Goal: Task Accomplishment & Management: Complete application form

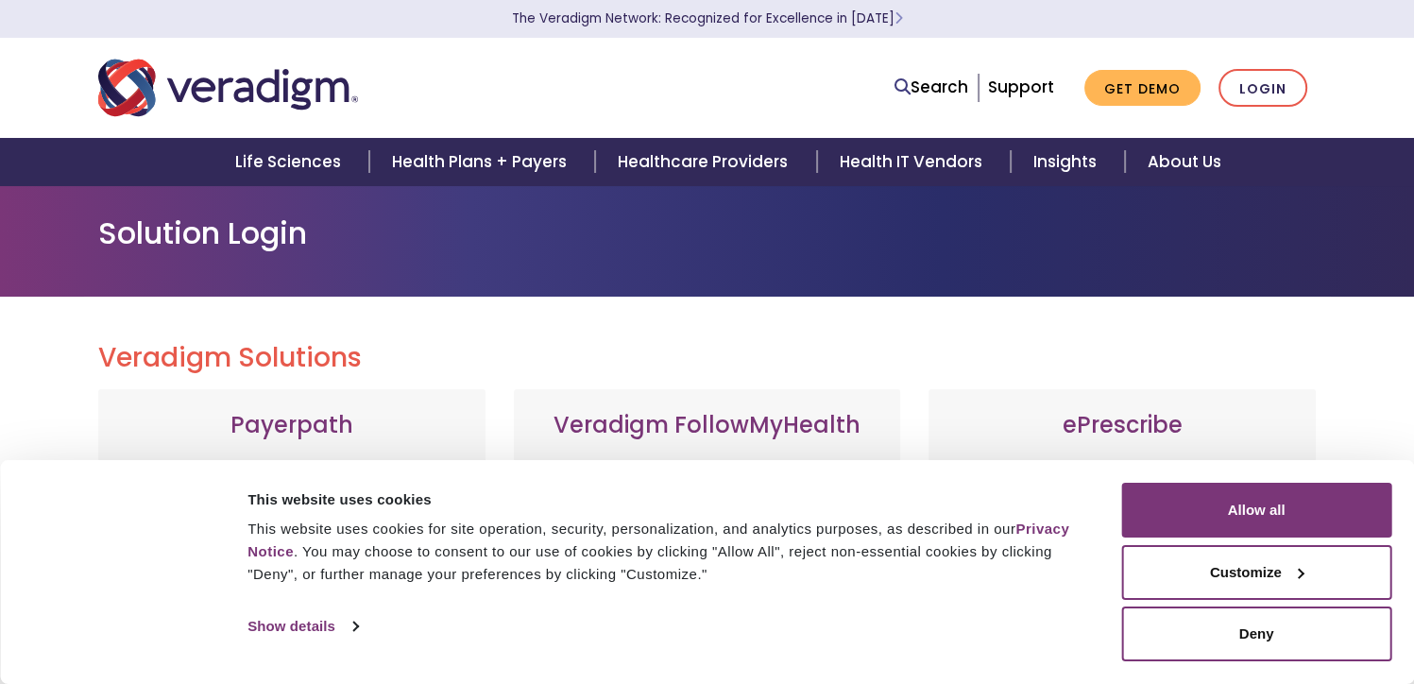
scroll to position [94, 0]
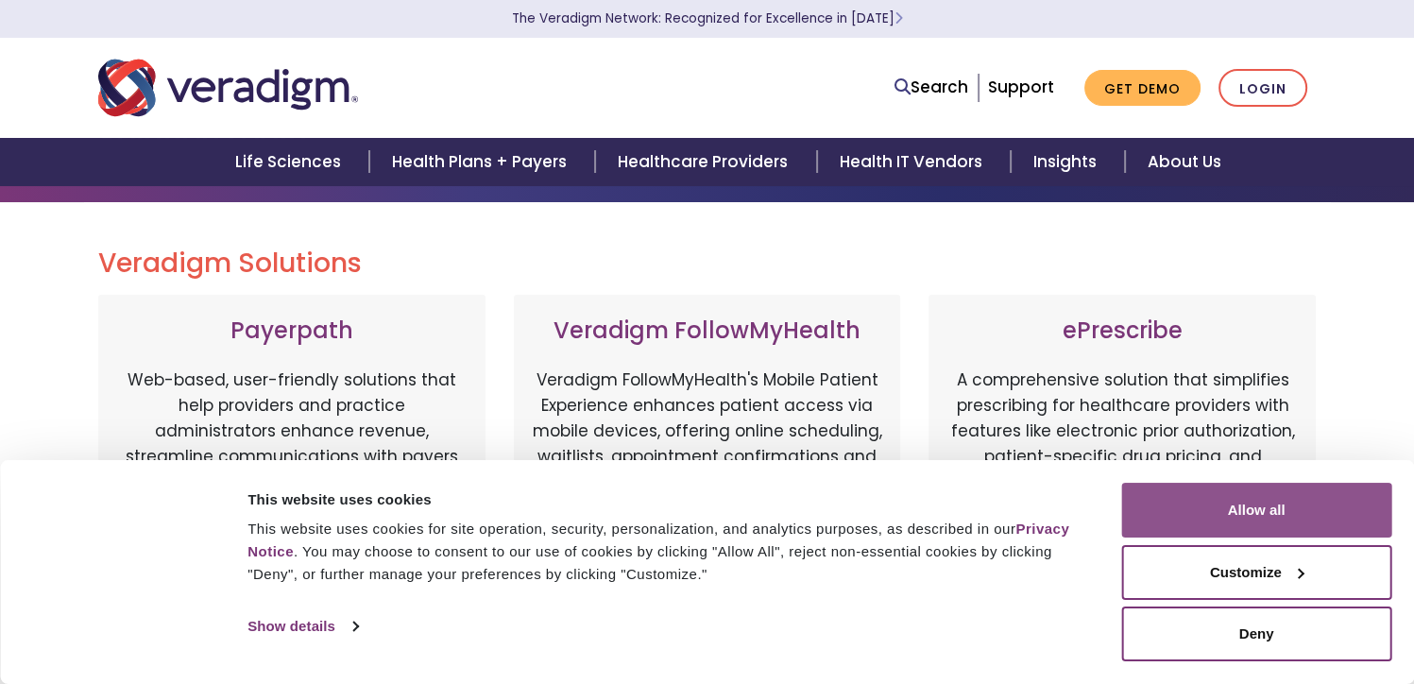
click at [1181, 497] on button "Allow all" at bounding box center [1256, 510] width 270 height 55
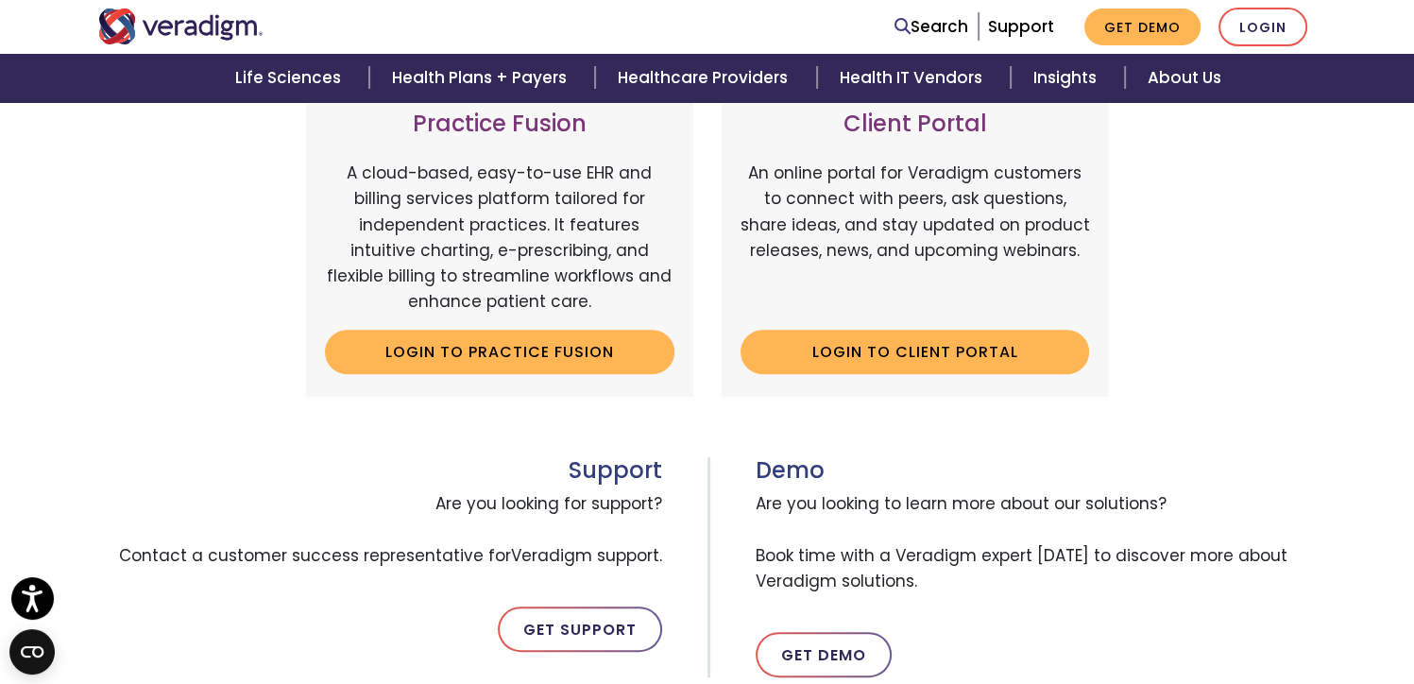
scroll to position [581, 0]
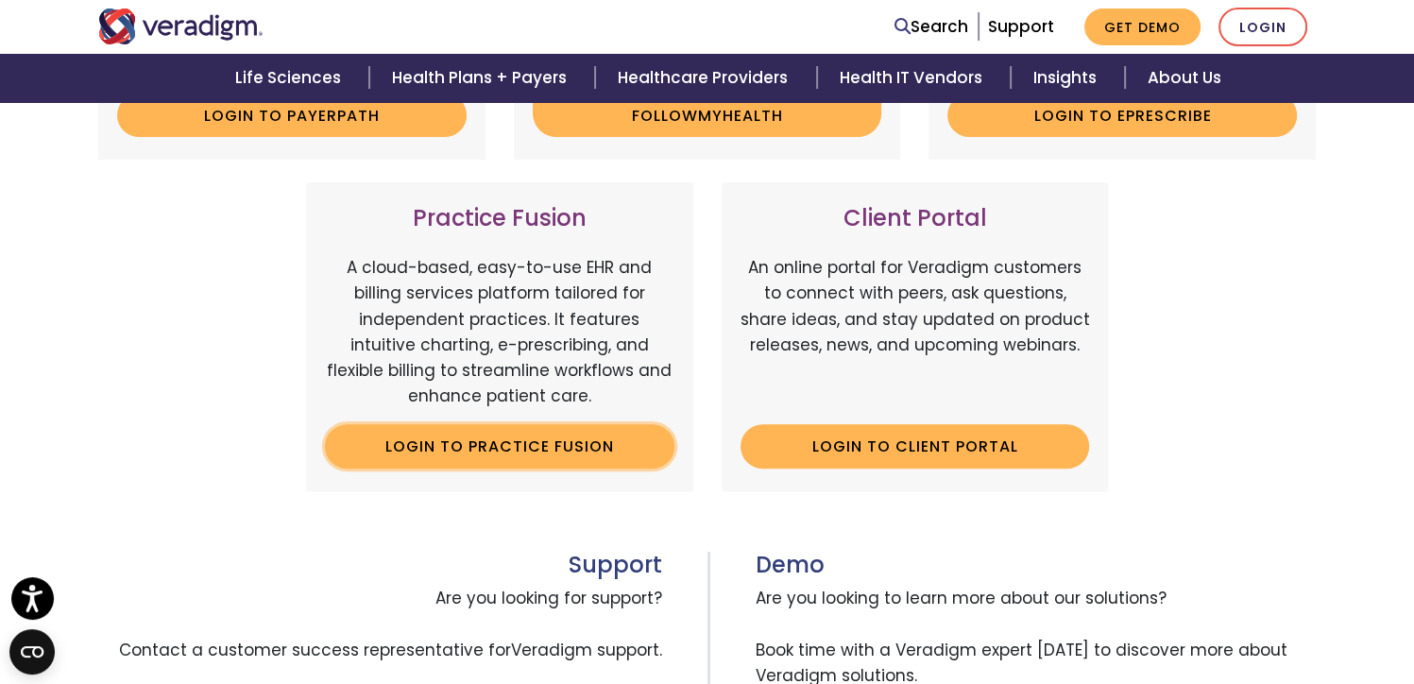
click at [481, 452] on link "Login to Practice Fusion" at bounding box center [499, 445] width 349 height 43
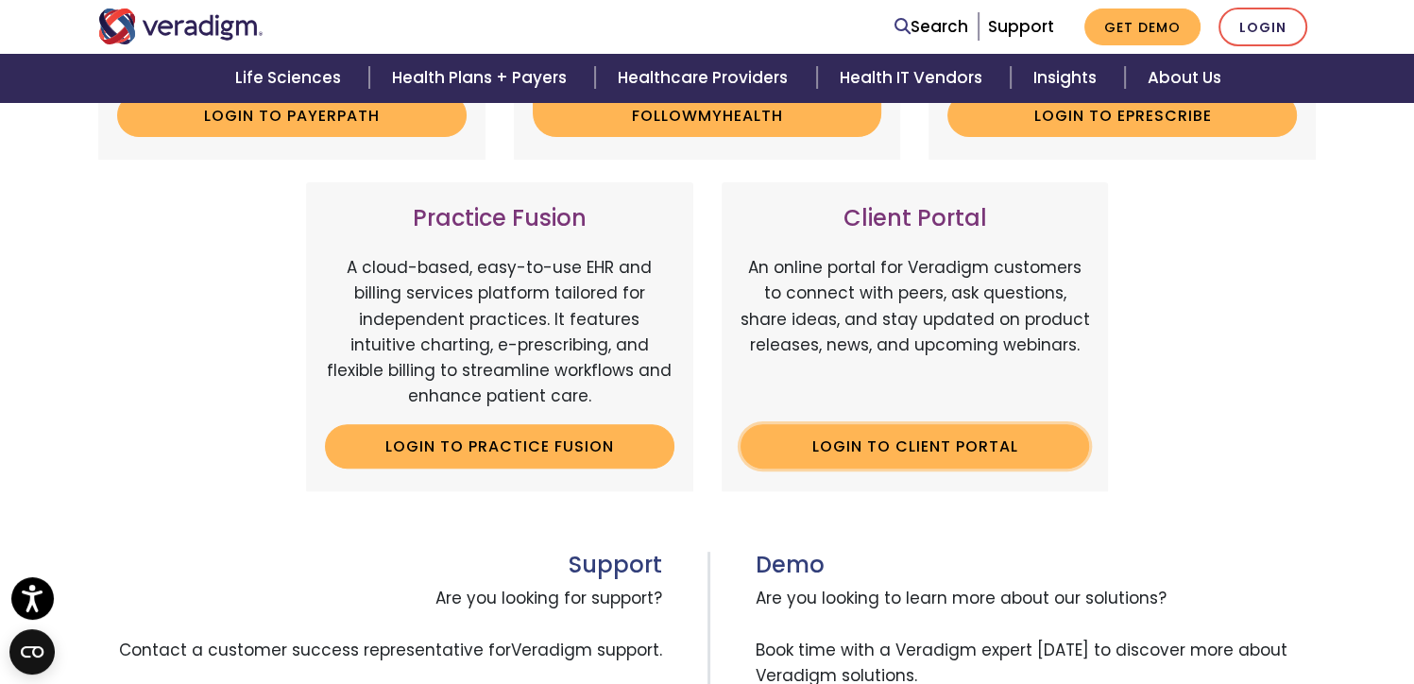
click at [842, 442] on link "Login to Client Portal" at bounding box center [914, 445] width 349 height 43
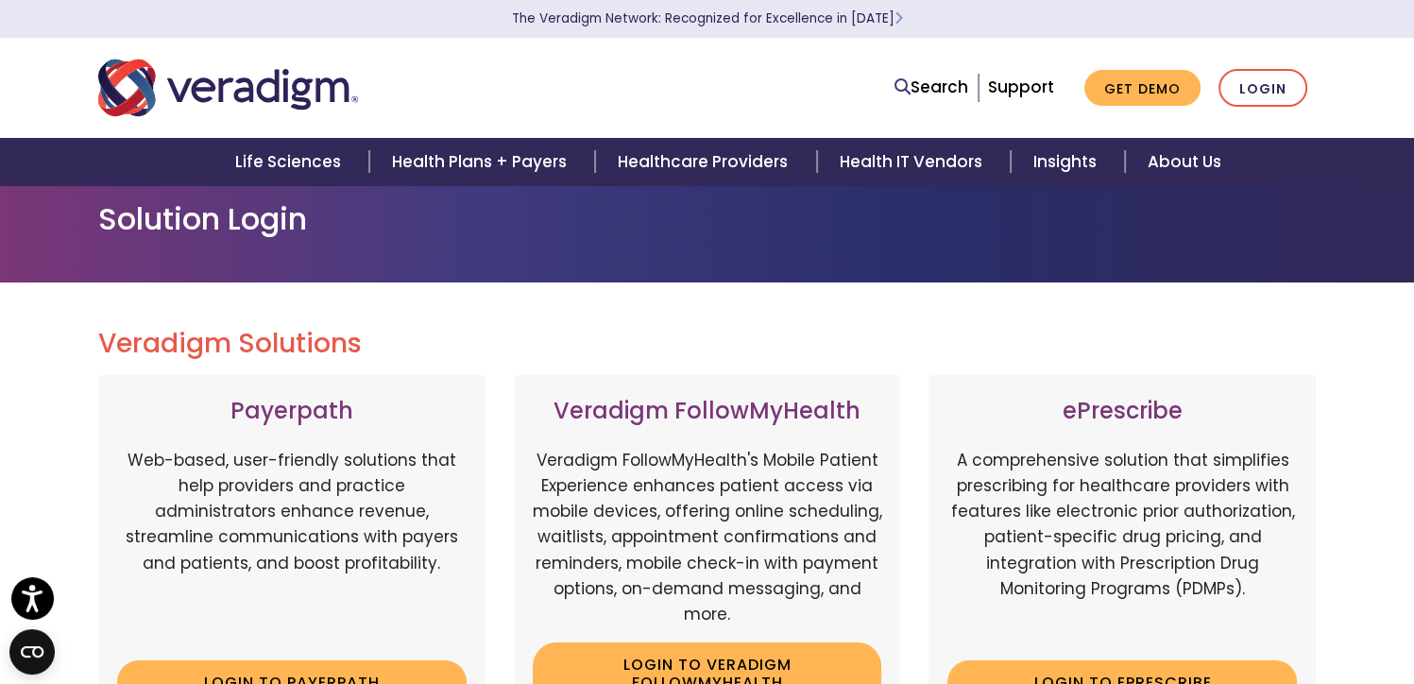
scroll to position [0, 0]
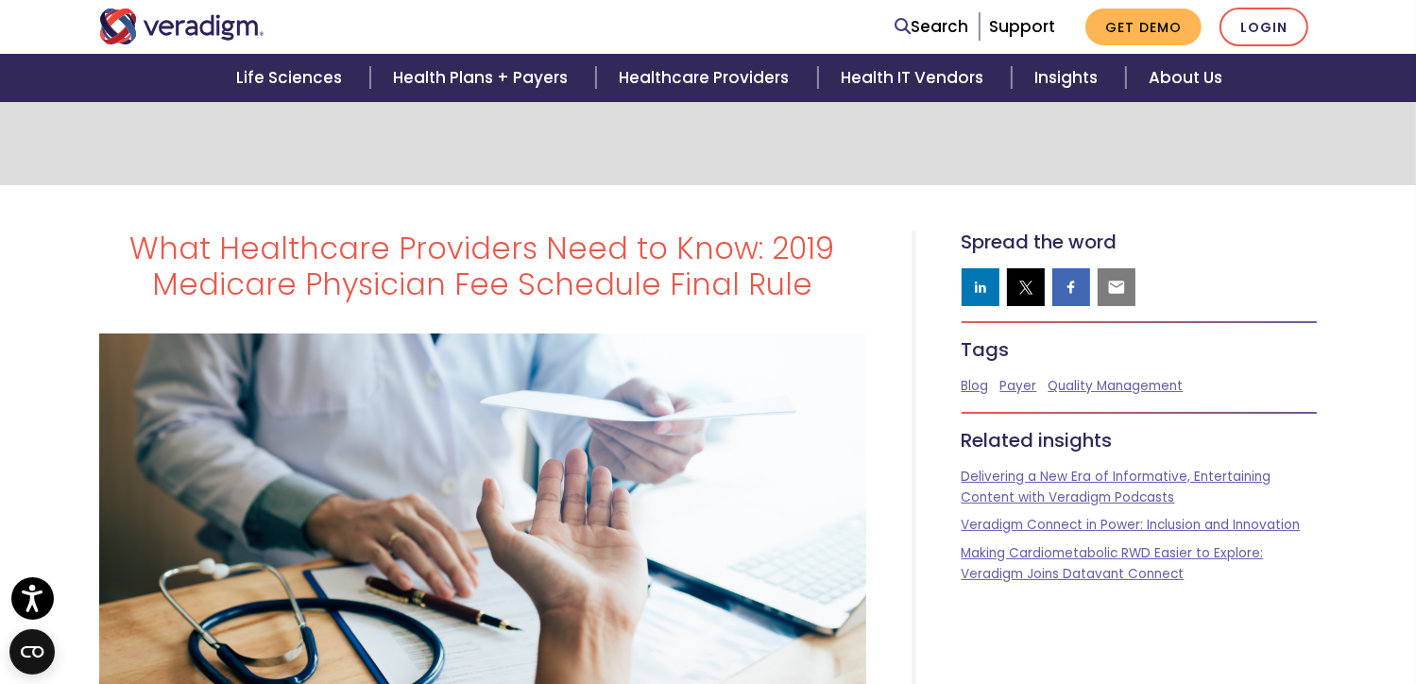
scroll to position [189, 0]
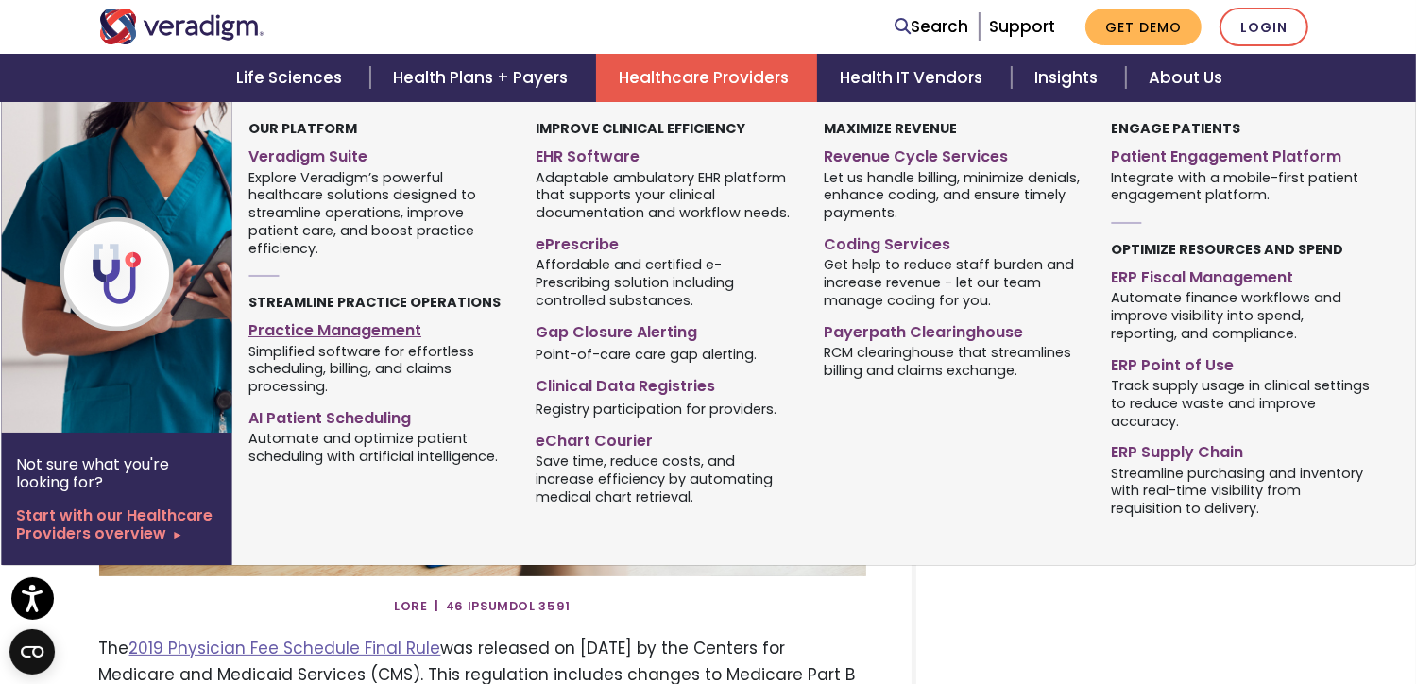
click at [329, 331] on link "Practice Management" at bounding box center [377, 327] width 259 height 27
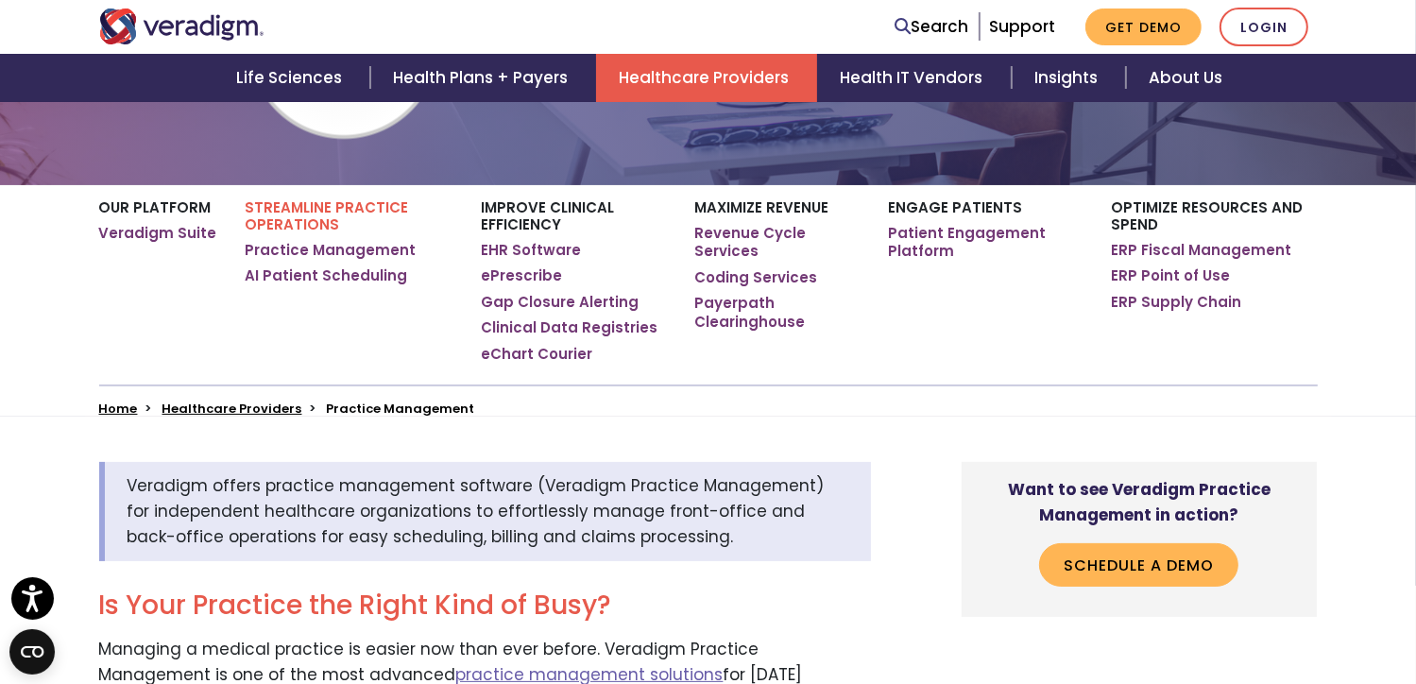
scroll to position [378, 0]
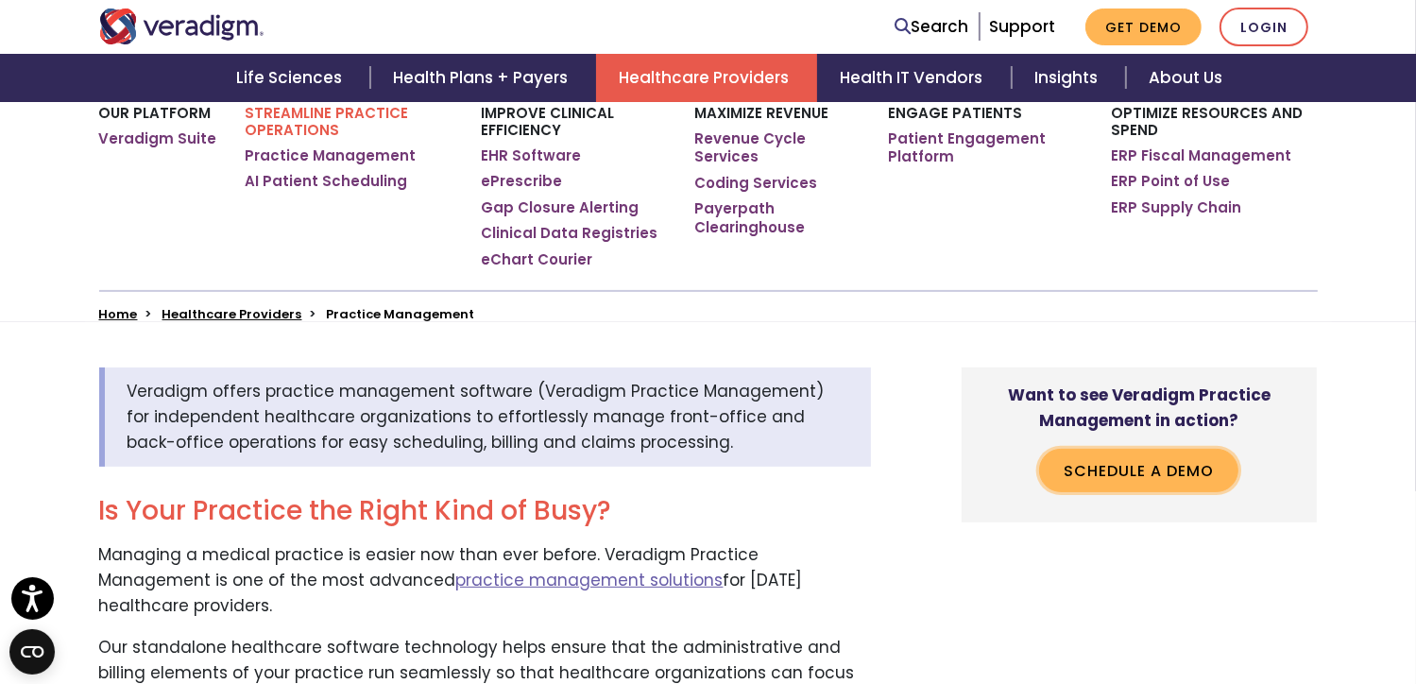
click at [1162, 463] on link "Schedule a Demo" at bounding box center [1138, 470] width 199 height 43
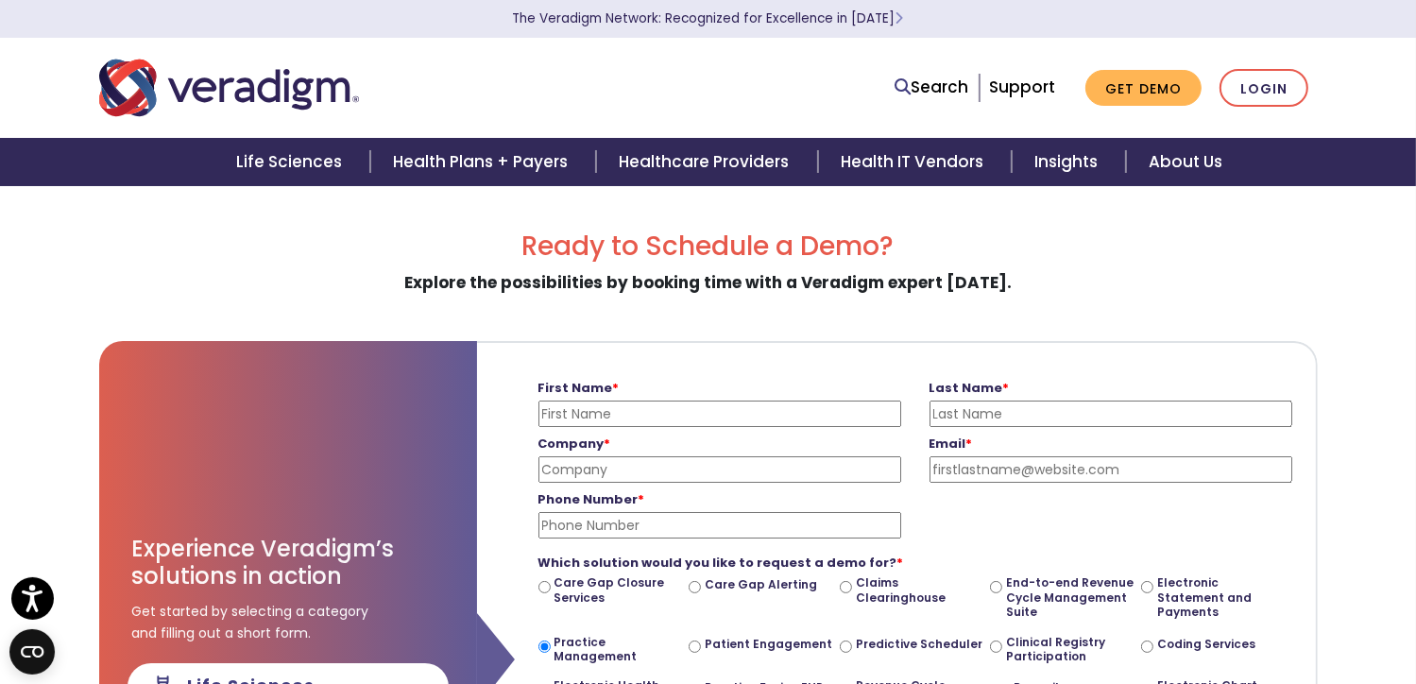
scroll to position [94, 0]
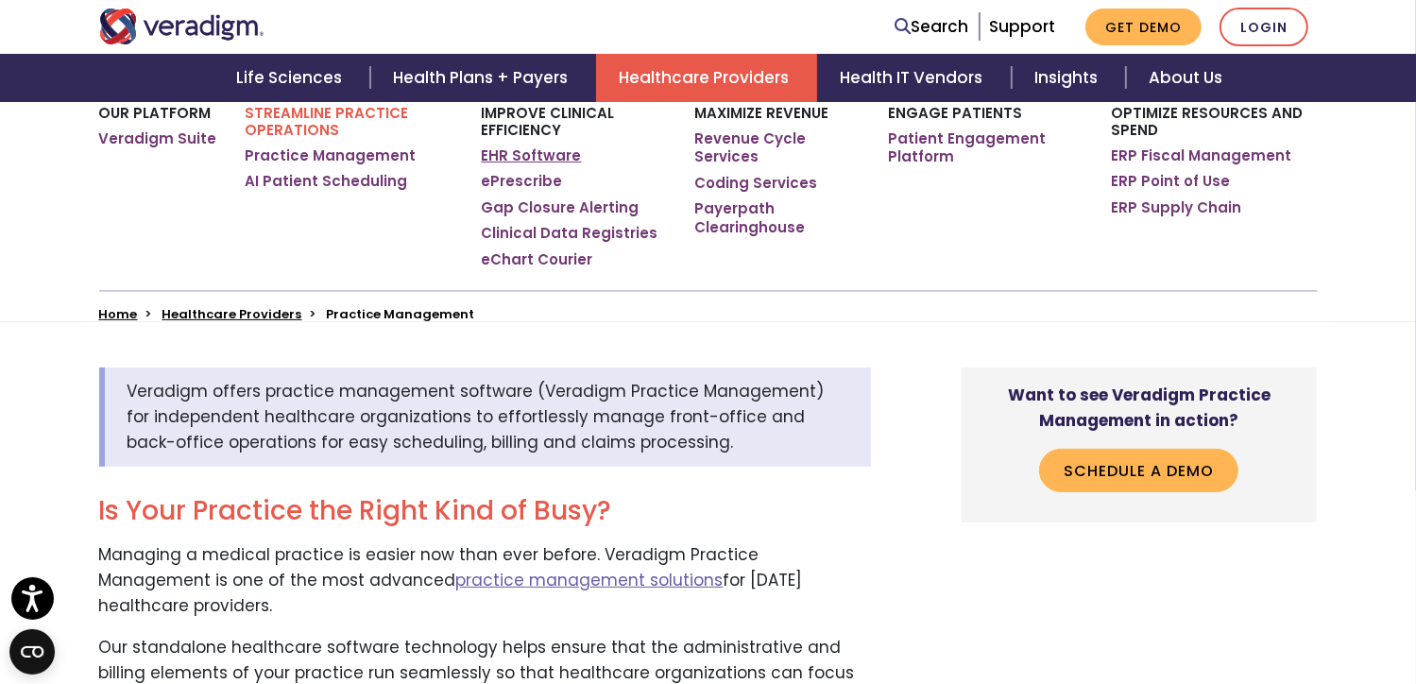
scroll to position [283, 0]
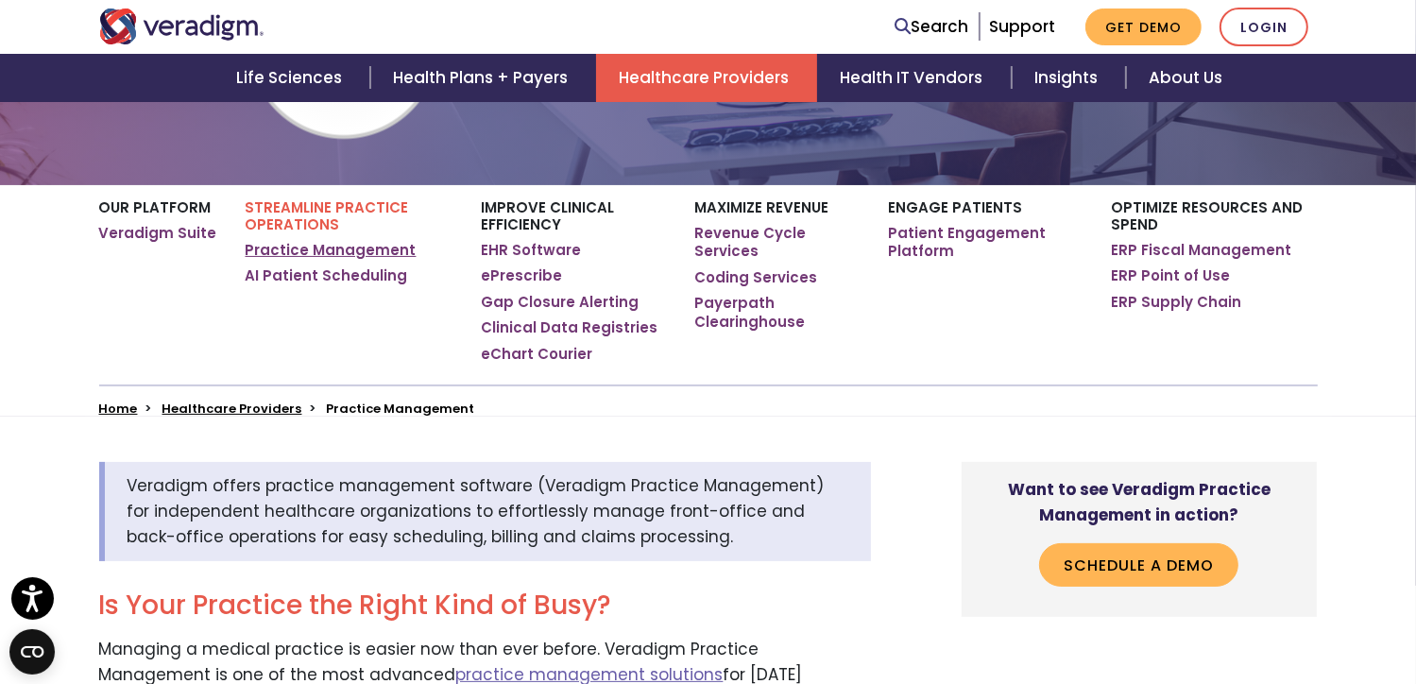
click at [296, 247] on link "Practice Management" at bounding box center [331, 250] width 171 height 19
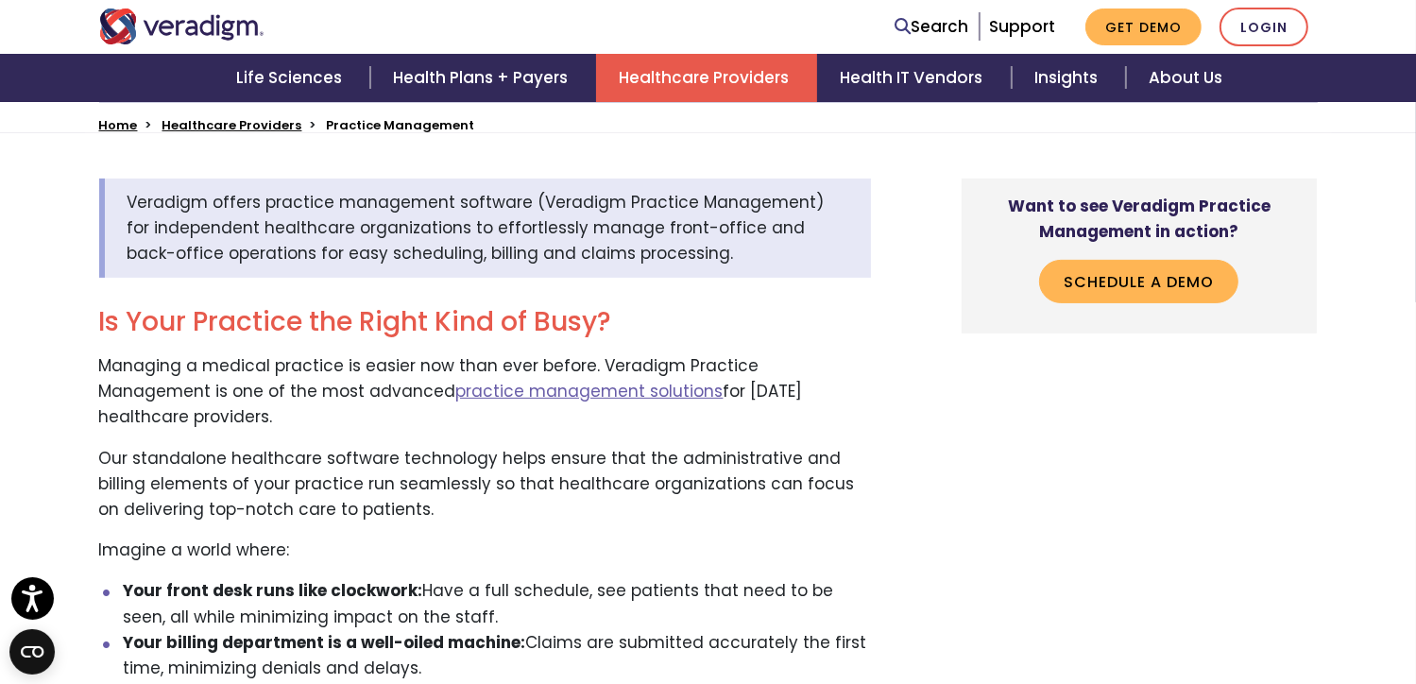
scroll to position [661, 0]
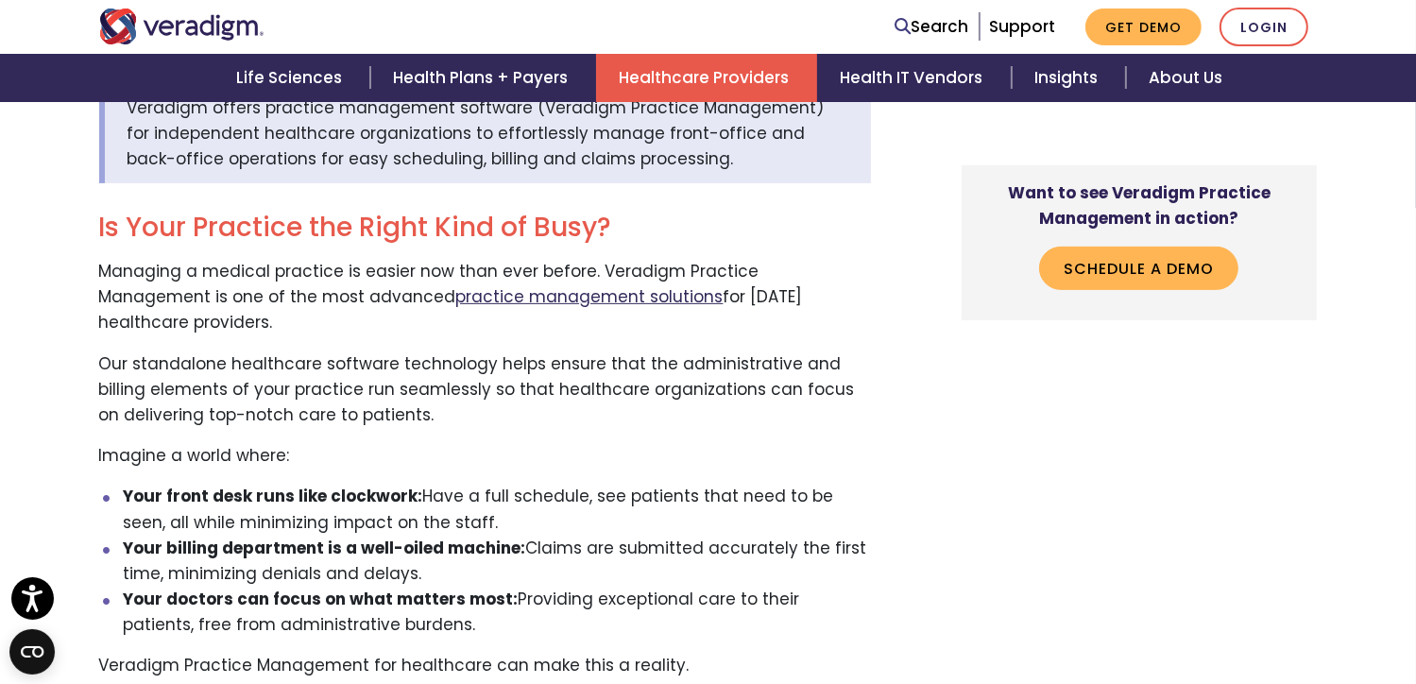
click at [456, 299] on link "practice management solutions" at bounding box center [589, 296] width 267 height 23
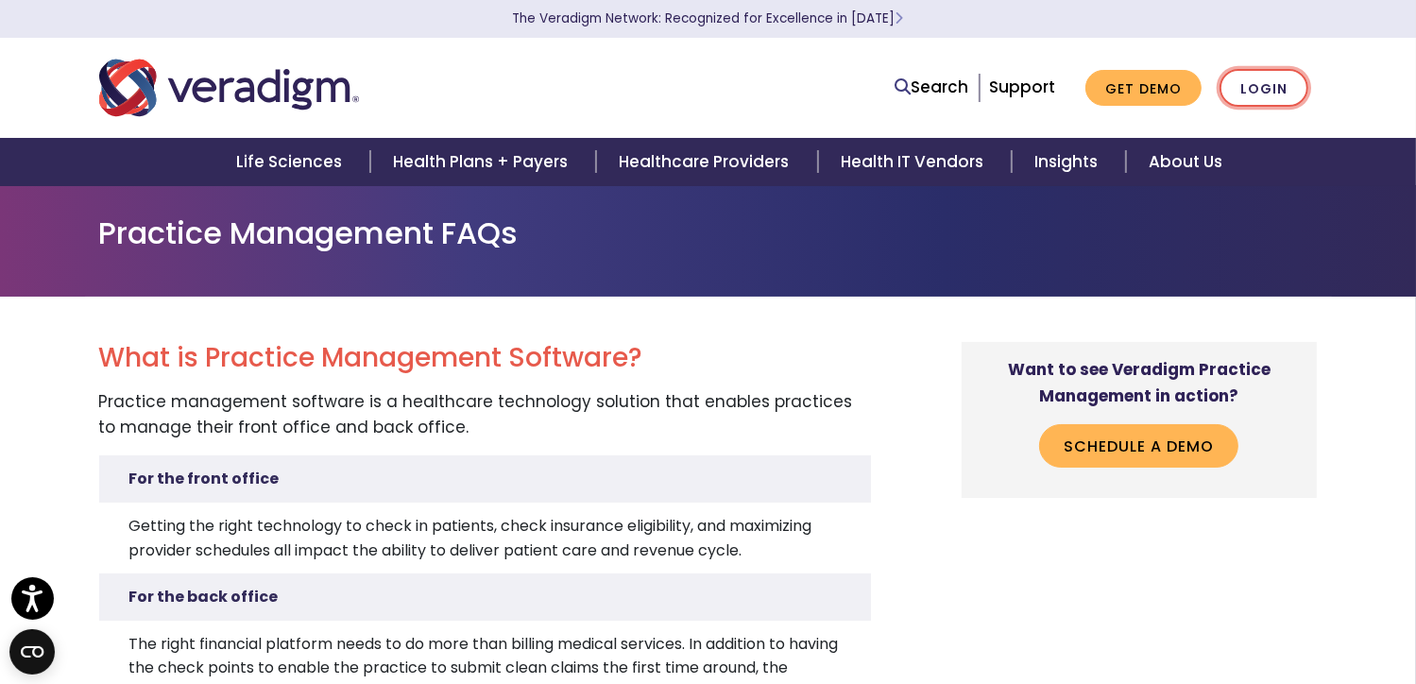
click at [1236, 92] on link "Login" at bounding box center [1263, 88] width 89 height 39
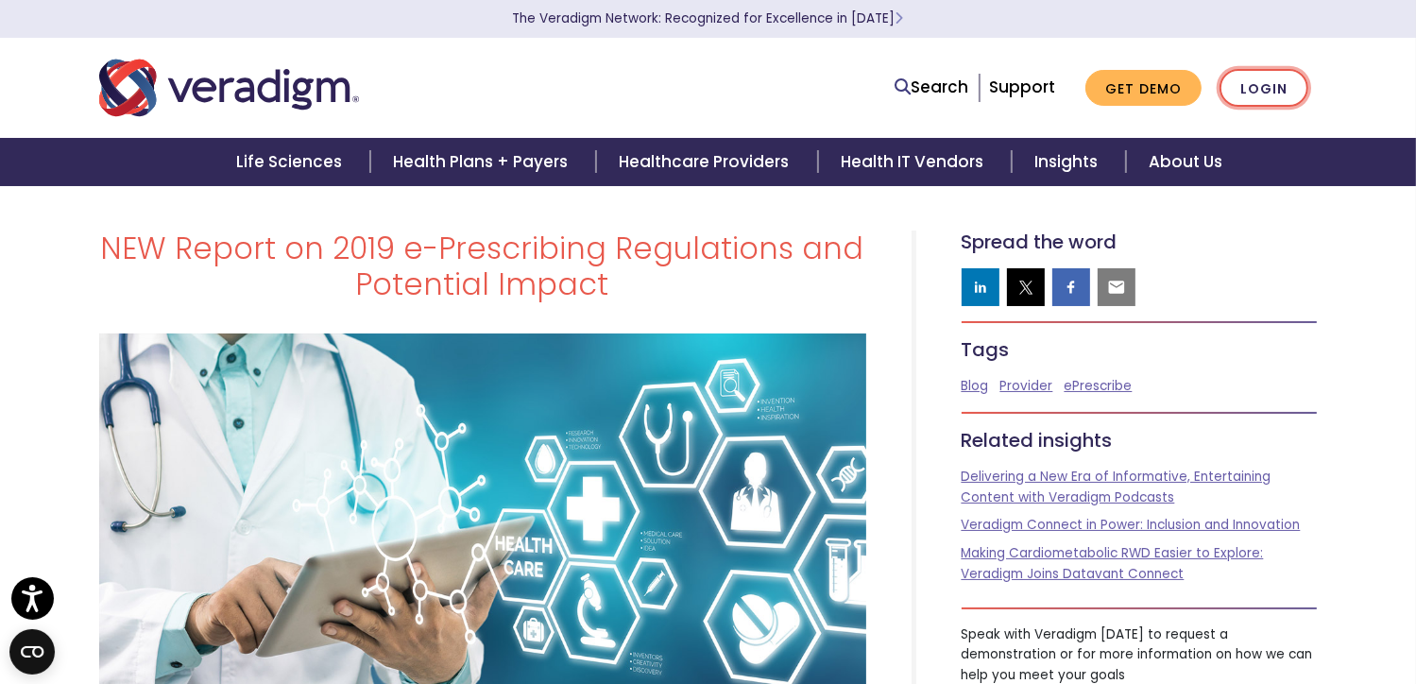
click at [1266, 78] on link "Login" at bounding box center [1263, 88] width 89 height 39
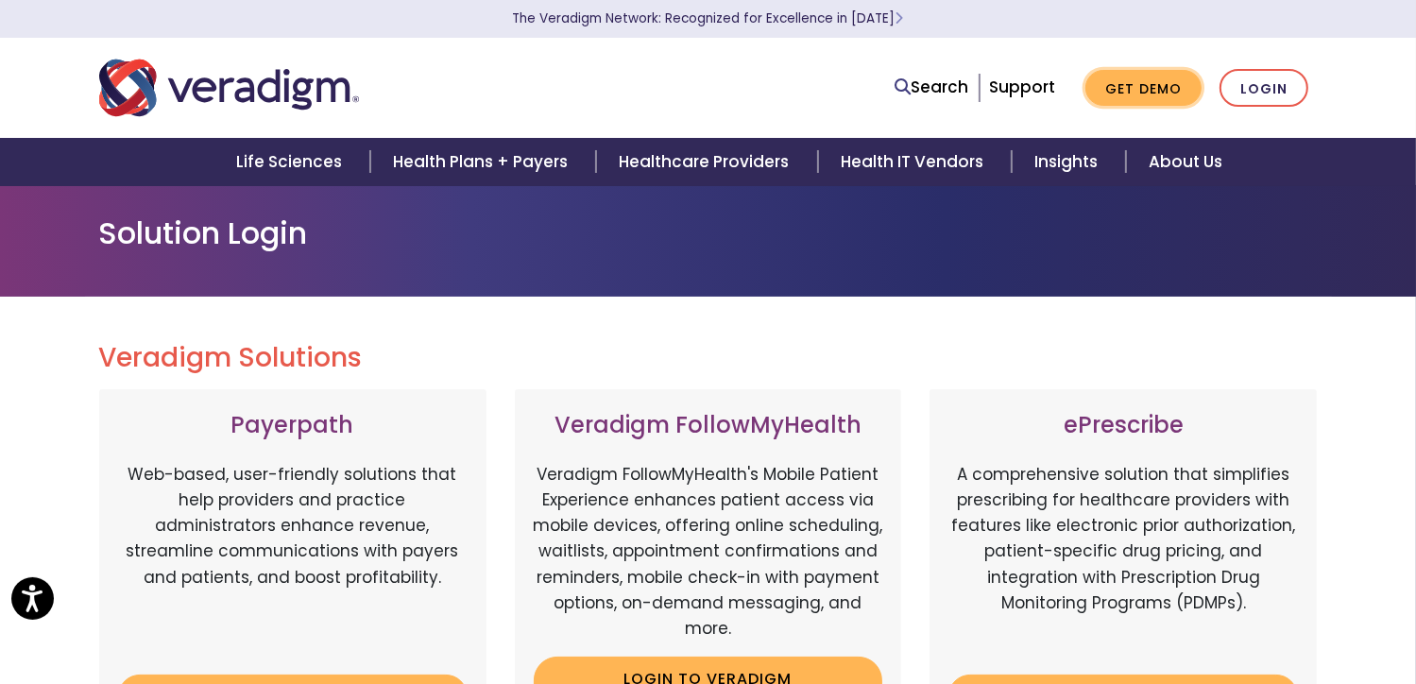
click at [1147, 85] on link "Get Demo" at bounding box center [1143, 88] width 116 height 37
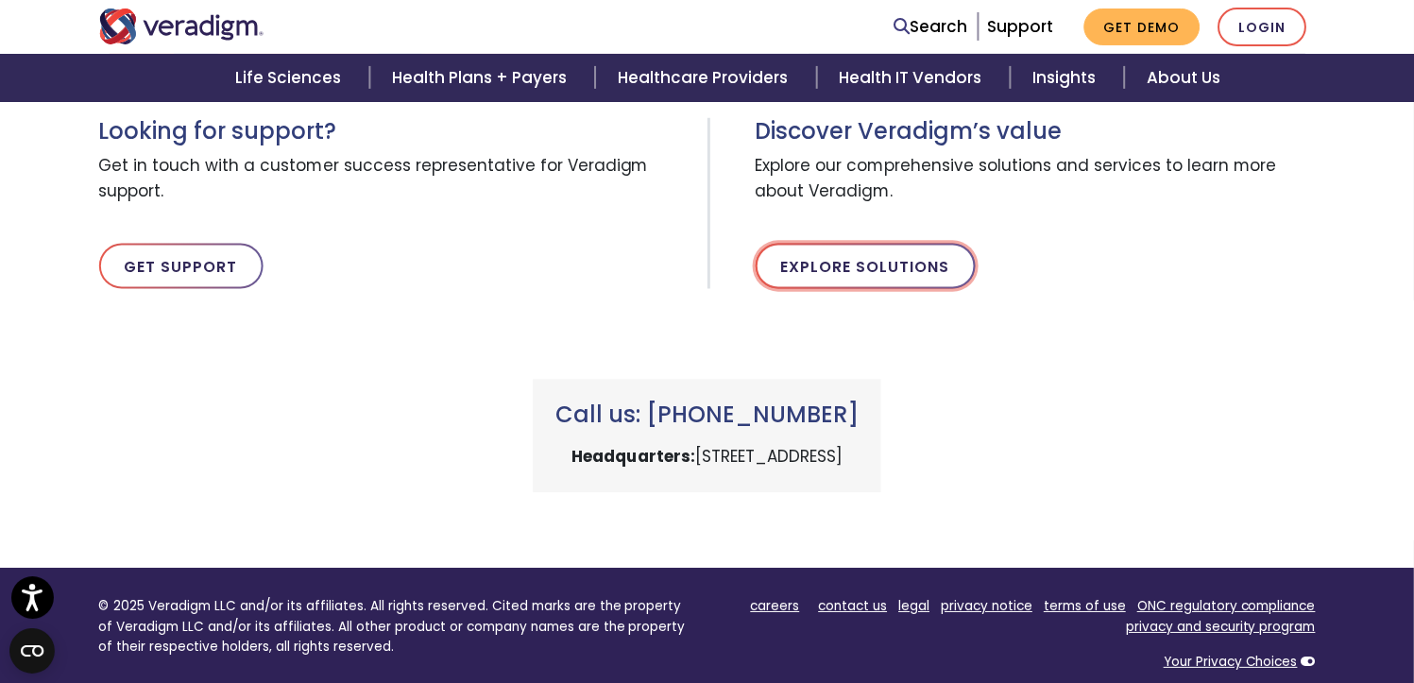
scroll to position [850, 0]
